Goal: Transaction & Acquisition: Purchase product/service

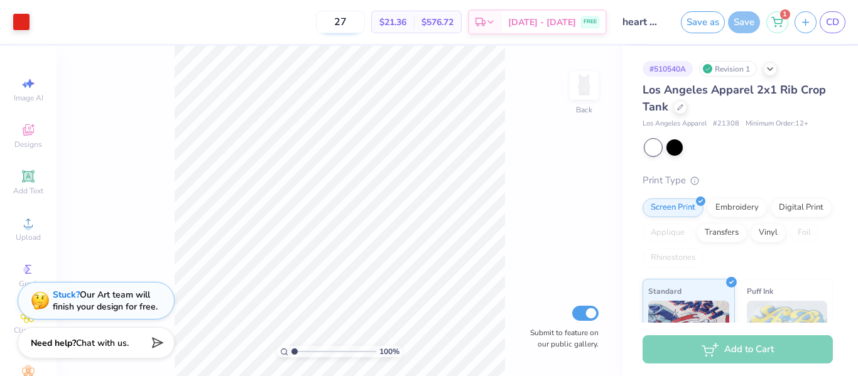
click at [365, 23] on input "27" at bounding box center [340, 22] width 49 height 23
type input "24"
click at [781, 23] on icon at bounding box center [776, 20] width 11 height 10
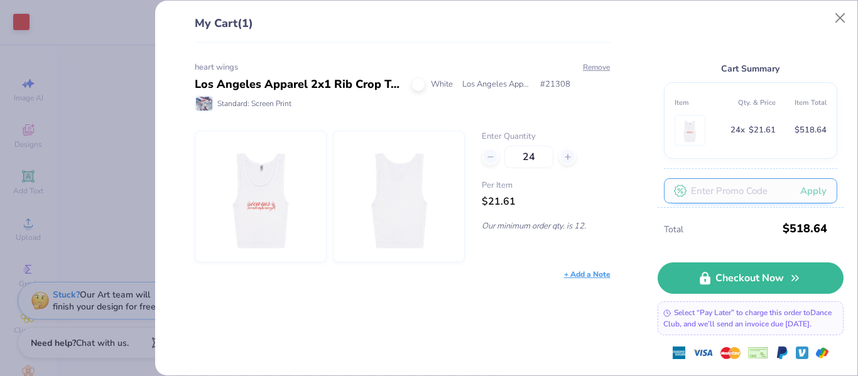
click at [733, 186] on input "text" at bounding box center [750, 190] width 173 height 25
type input "FP233A7WDB0X627Y2KW"
click at [810, 193] on button "Apply" at bounding box center [813, 191] width 48 height 26
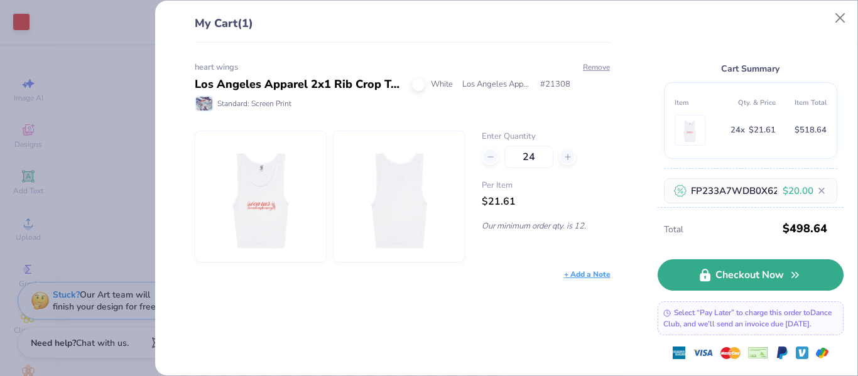
click at [749, 284] on link "Checkout Now" at bounding box center [750, 274] width 186 height 31
